Goal: Information Seeking & Learning: Get advice/opinions

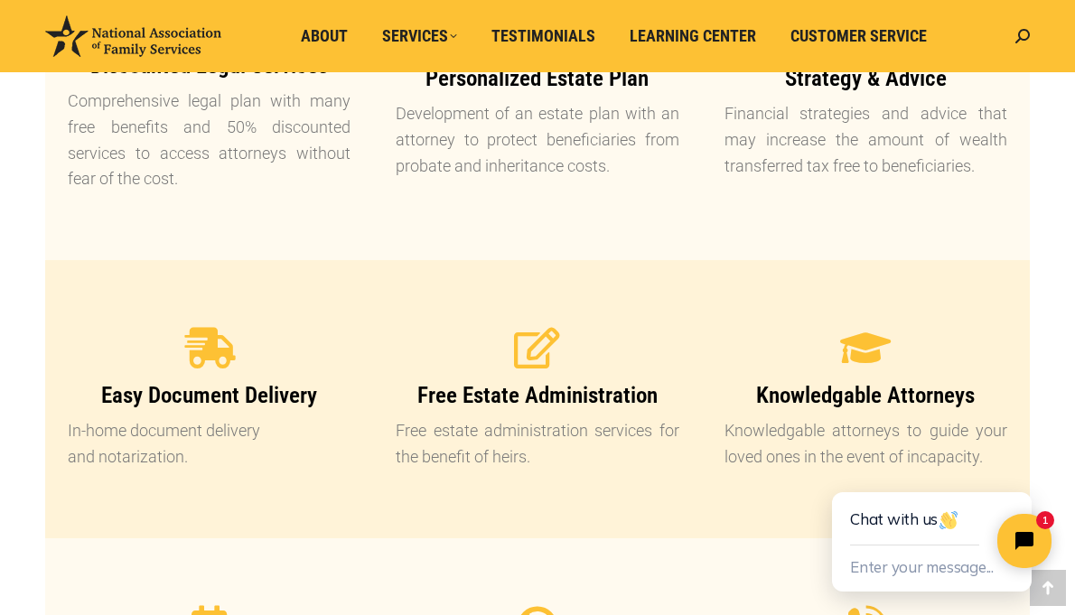
scroll to position [1625, 0]
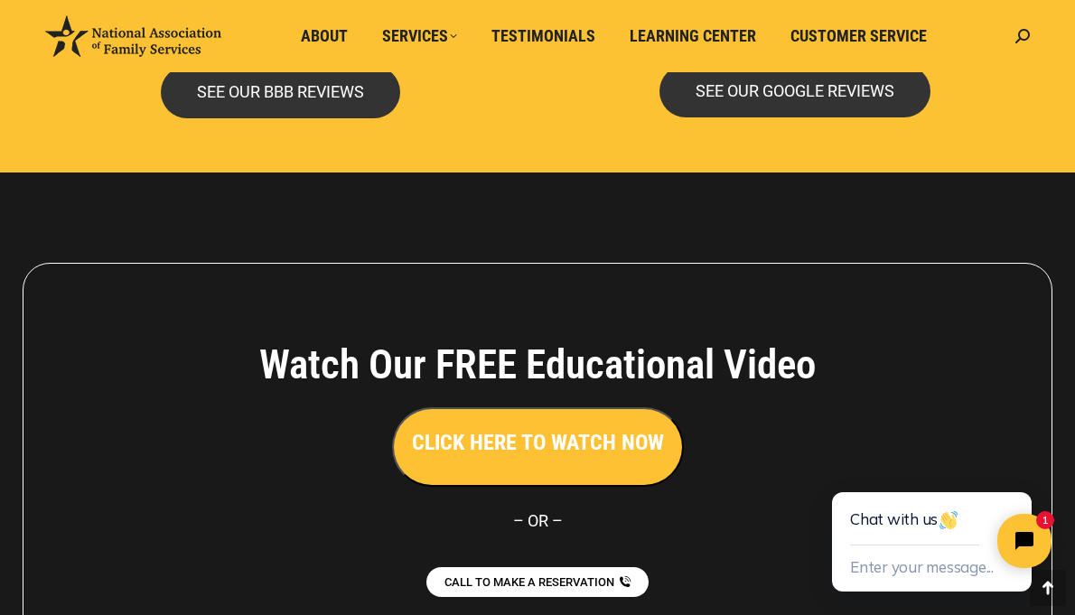
scroll to position [3901, 0]
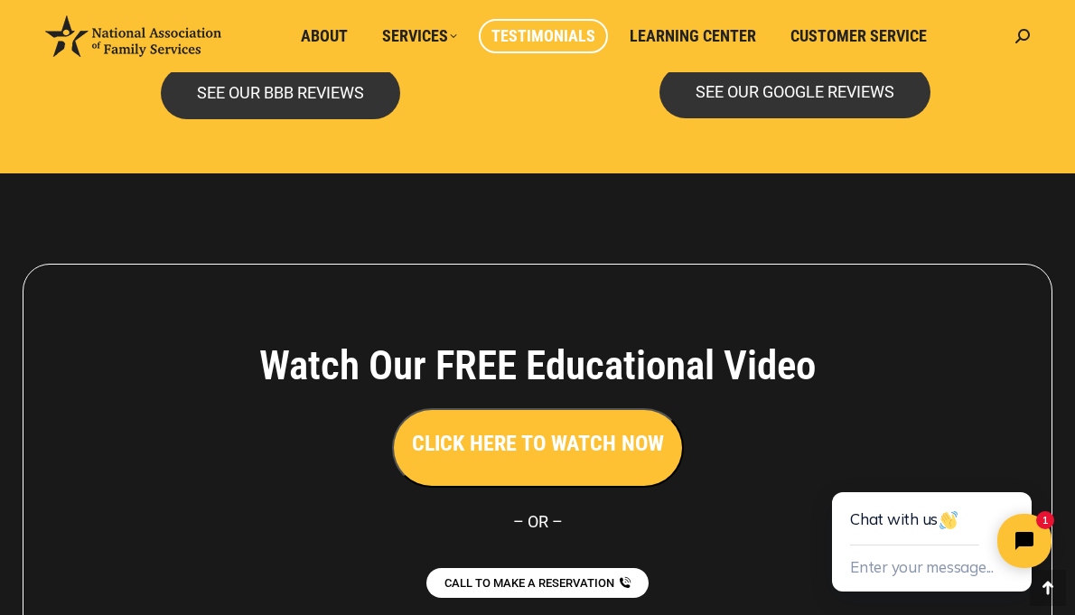
click at [519, 26] on span "Testimonials" at bounding box center [543, 36] width 104 height 20
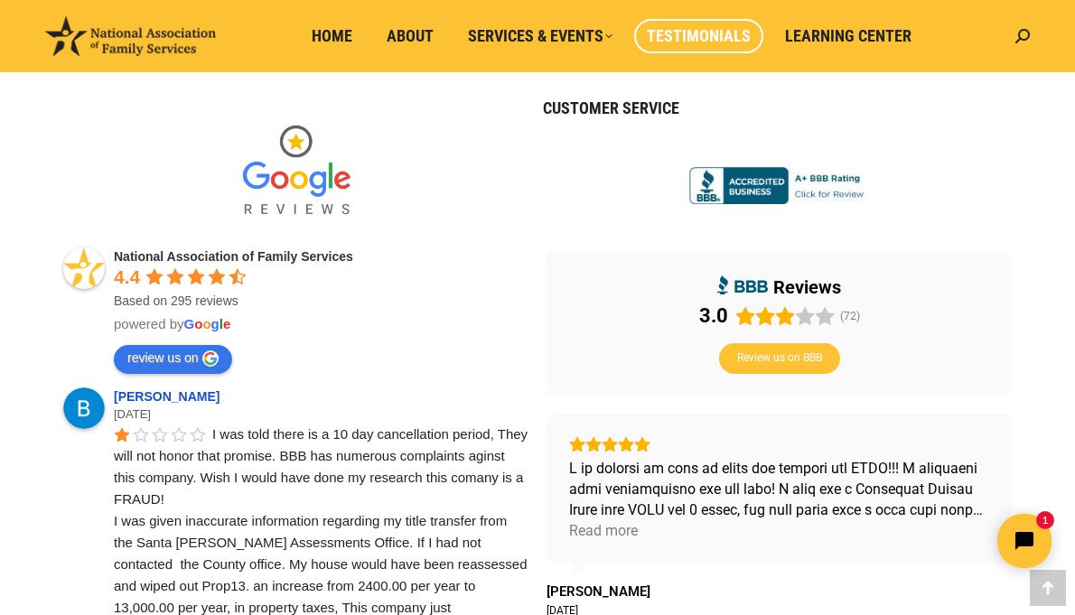
scroll to position [478, 0]
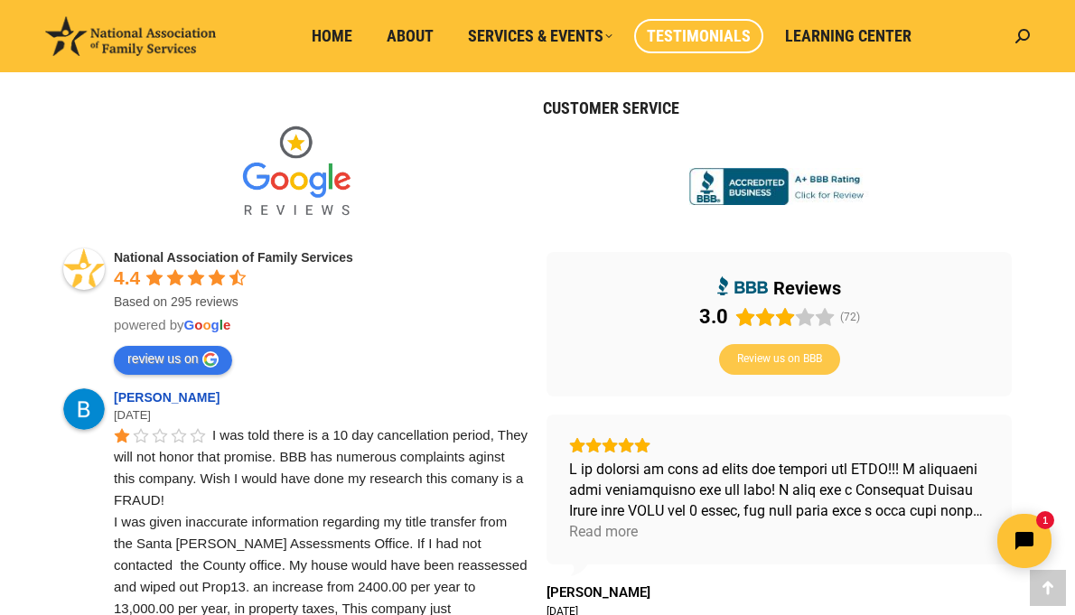
click at [782, 359] on span "Review us on BBB" at bounding box center [779, 359] width 85 height 14
